Goal: Check status: Check status

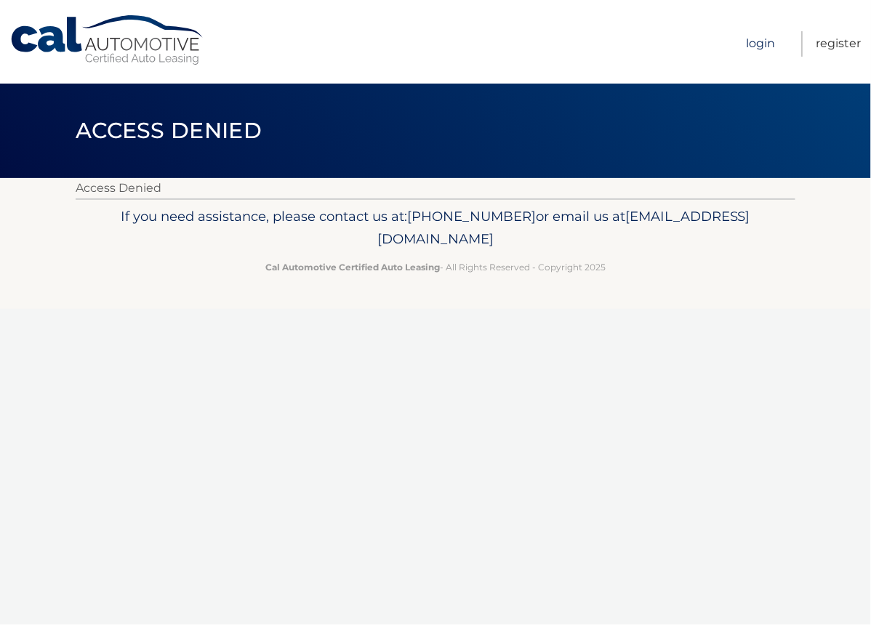
click at [758, 47] on link "Login" at bounding box center [761, 43] width 29 height 25
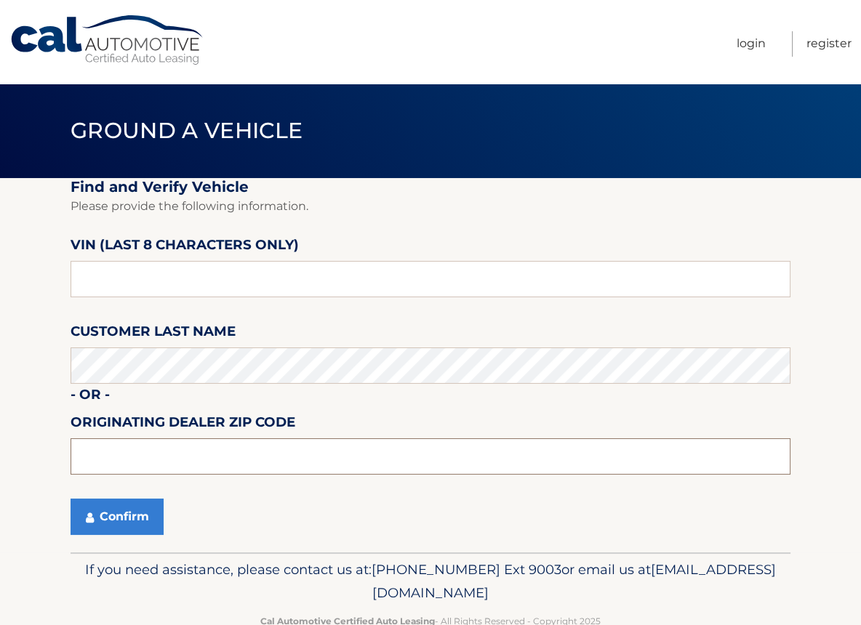
click at [95, 454] on input "text" at bounding box center [431, 456] width 720 height 36
click at [60, 441] on section "Find and Verify Vehicle Please provide the following information. VIN (last 8 c…" at bounding box center [430, 365] width 861 height 374
click at [756, 43] on link "Login" at bounding box center [751, 43] width 29 height 25
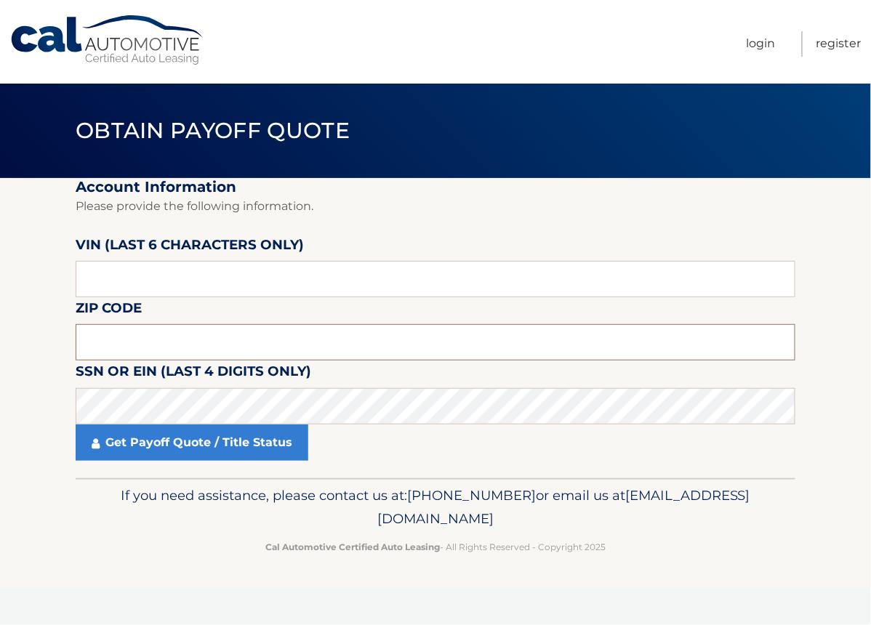
click at [113, 348] on input "text" at bounding box center [436, 342] width 720 height 36
type input "19136"
click at [92, 276] on input "text" at bounding box center [436, 279] width 720 height 36
click at [82, 281] on input "text" at bounding box center [436, 279] width 720 height 36
type input "027311"
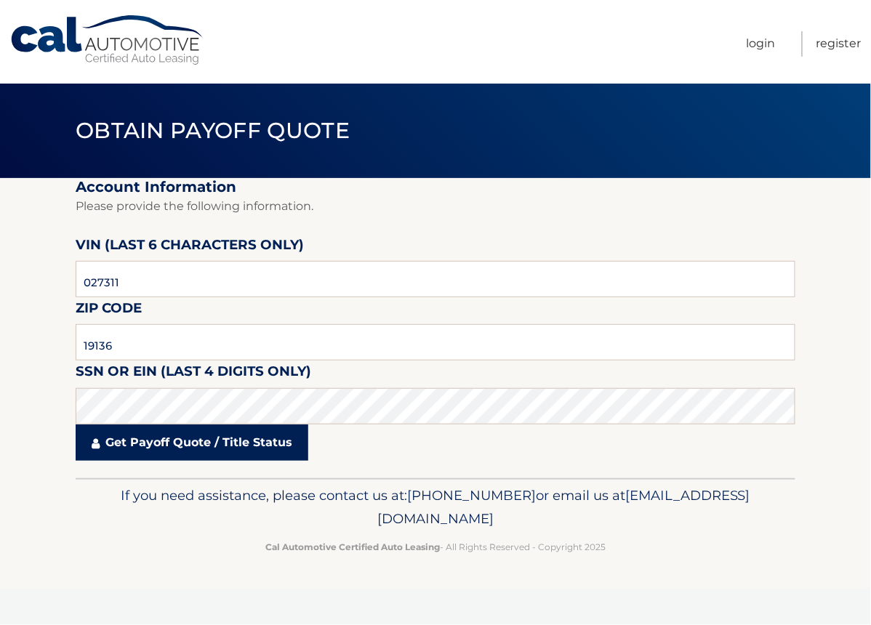
click at [153, 447] on link "Get Payoff Quote / Title Status" at bounding box center [192, 443] width 233 height 36
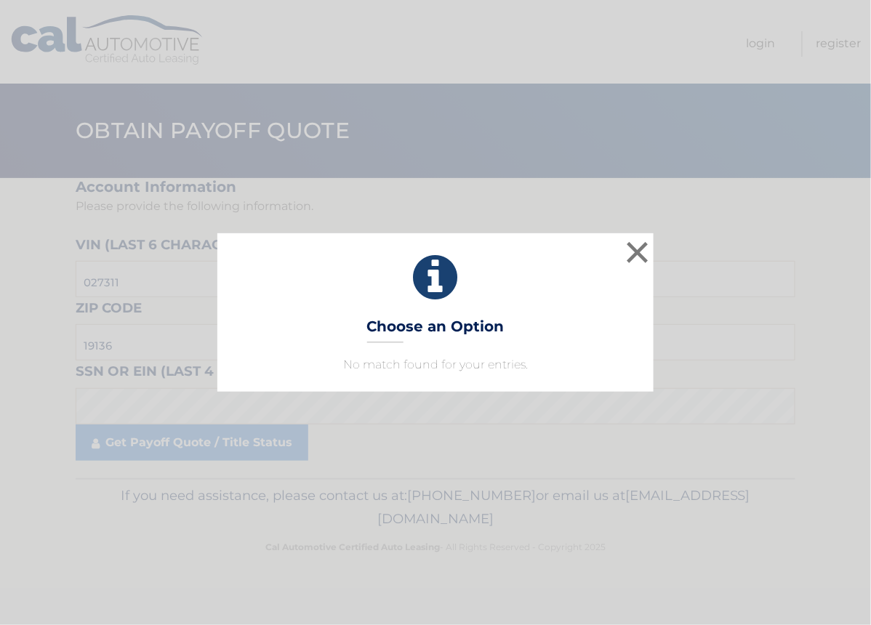
click at [252, 449] on div "× Choose an Option No match found for your entries. This is what you see on sec…" at bounding box center [435, 312] width 871 height 625
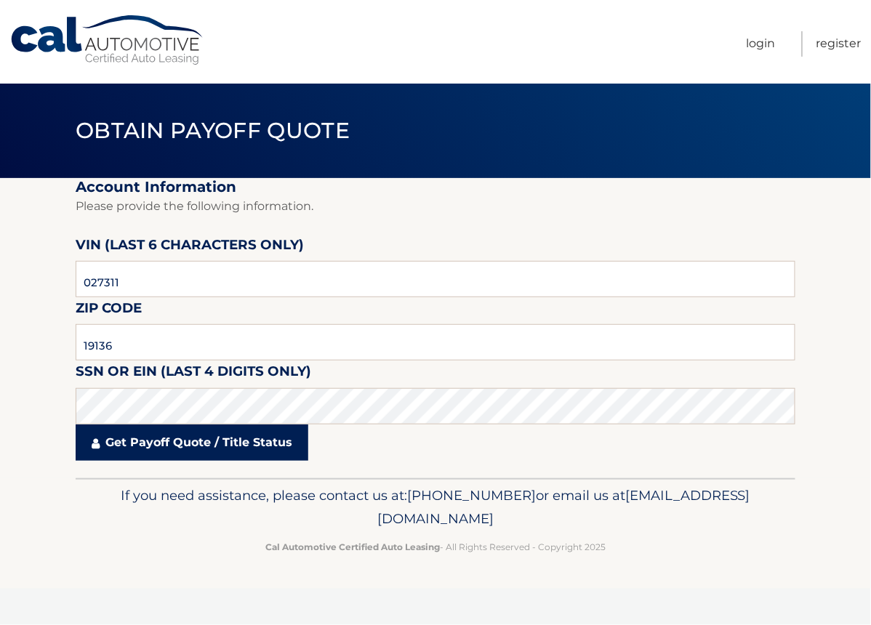
click at [252, 448] on link "Get Payoff Quote / Title Status" at bounding box center [192, 443] width 233 height 36
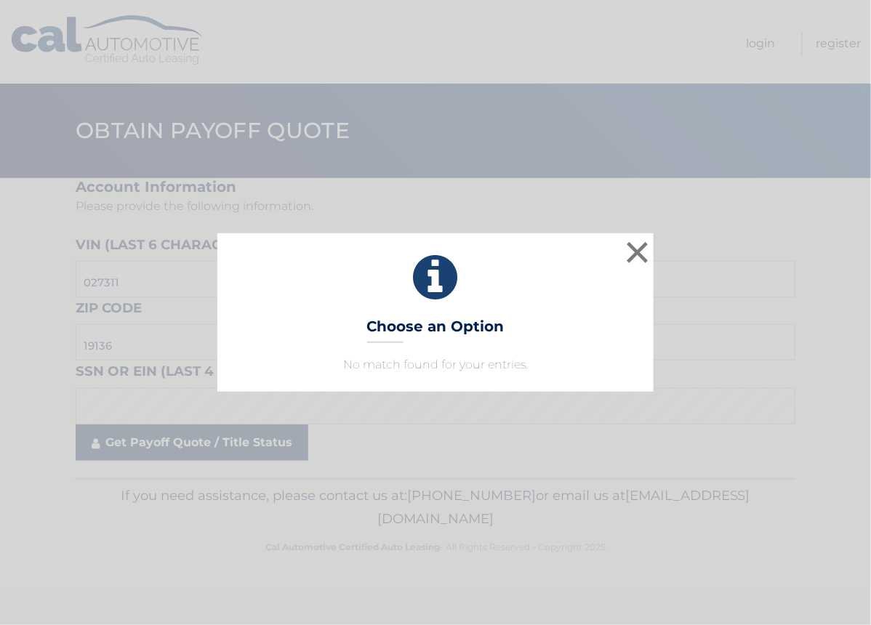
click at [252, 448] on div "× Choose an Option No match found for your entries. This is what you see on sec…" at bounding box center [435, 312] width 871 height 625
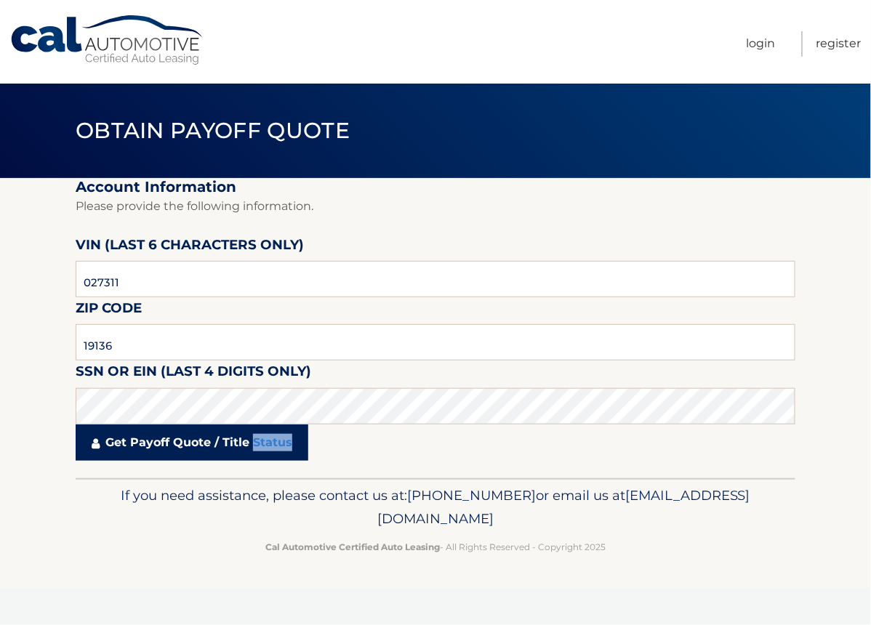
click at [252, 447] on link "Get Payoff Quote / Title Status" at bounding box center [192, 443] width 233 height 36
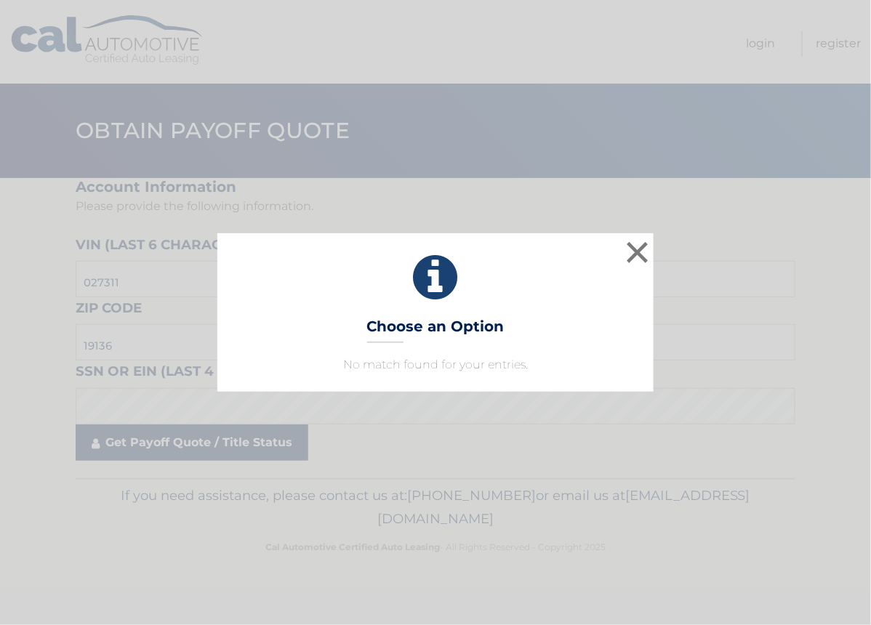
click at [252, 448] on div "× Choose an Option No match found for your entries. This is what you see on sec…" at bounding box center [435, 312] width 871 height 625
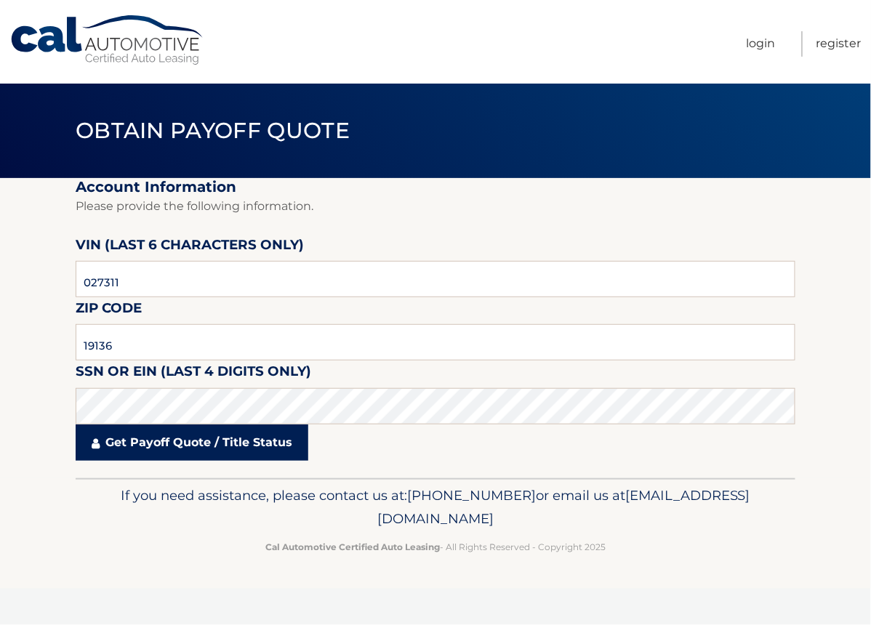
click at [133, 445] on link "Get Payoff Quote / Title Status" at bounding box center [192, 443] width 233 height 36
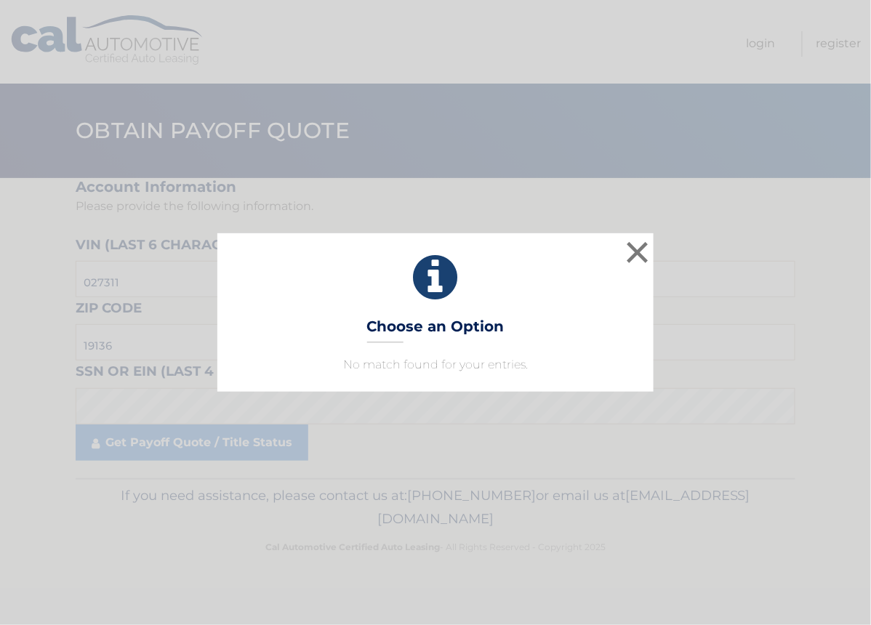
click at [254, 439] on div "× Choose an Option No match found for your entries. This is what you see on sec…" at bounding box center [435, 312] width 871 height 625
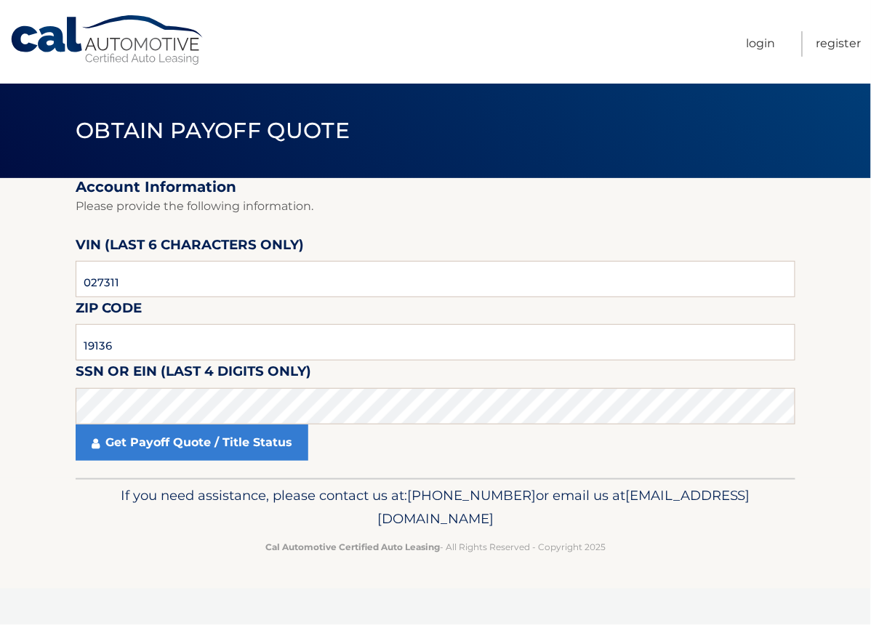
click at [254, 439] on link "Get Payoff Quote / Title Status" at bounding box center [192, 443] width 233 height 36
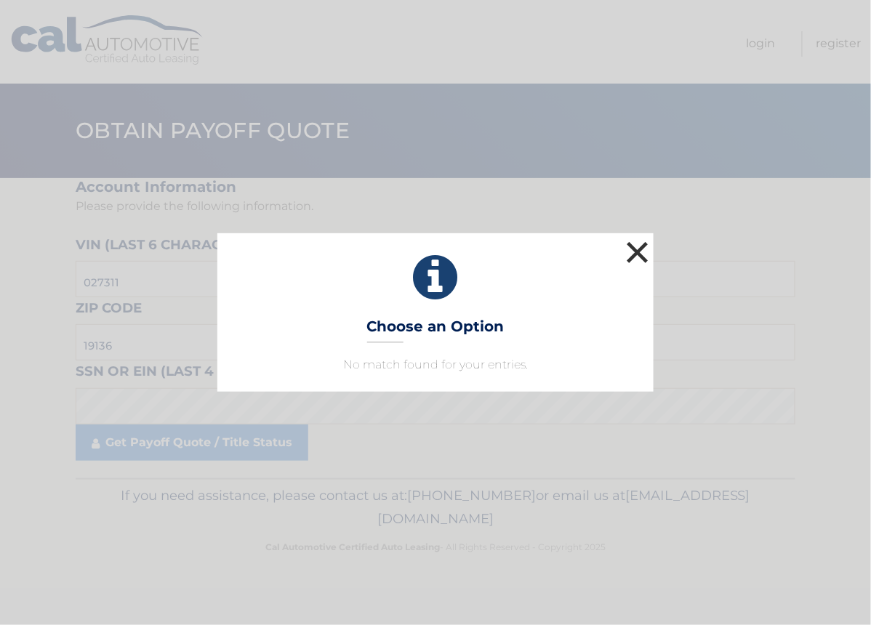
click at [632, 254] on button "×" at bounding box center [637, 252] width 29 height 29
